Goal: Register for event/course

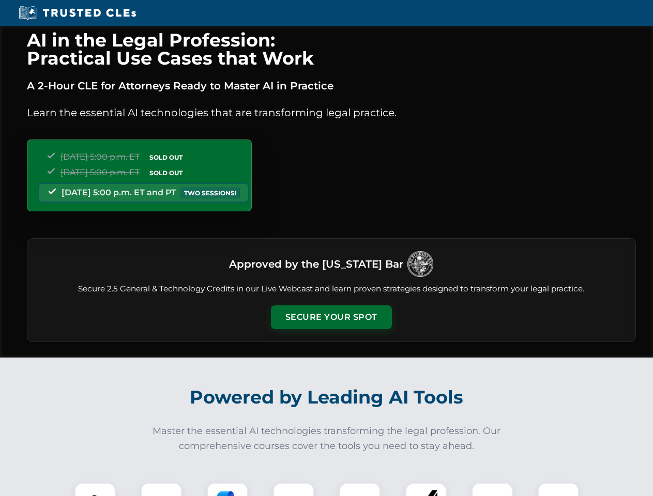
click at [331, 317] on button "Secure Your Spot" at bounding box center [331, 318] width 121 height 24
click at [95, 490] on img at bounding box center [95, 504] width 30 height 30
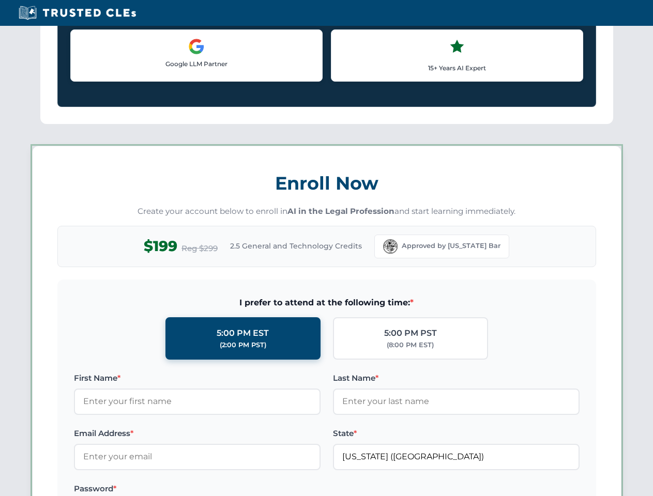
click at [227, 490] on label "Password *" at bounding box center [197, 489] width 247 height 12
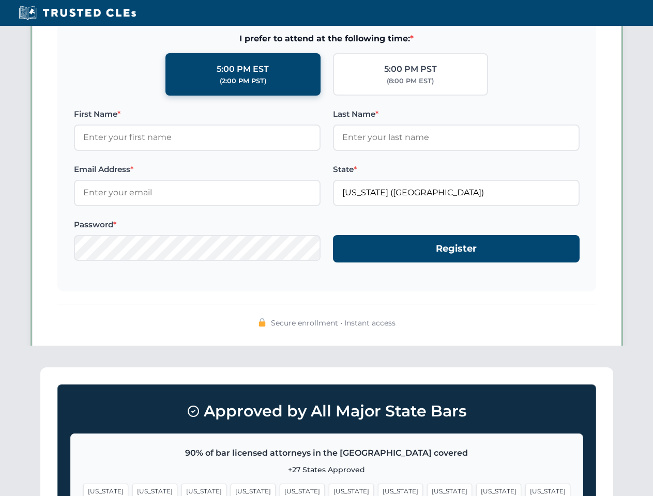
click at [476, 490] on span "[US_STATE]" at bounding box center [498, 491] width 45 height 15
